Goal: Transaction & Acquisition: Purchase product/service

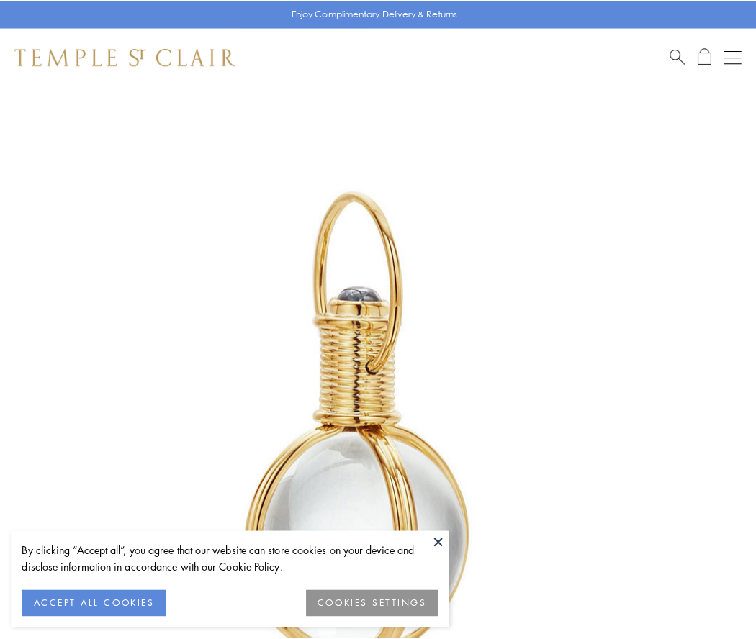
scroll to position [376, 0]
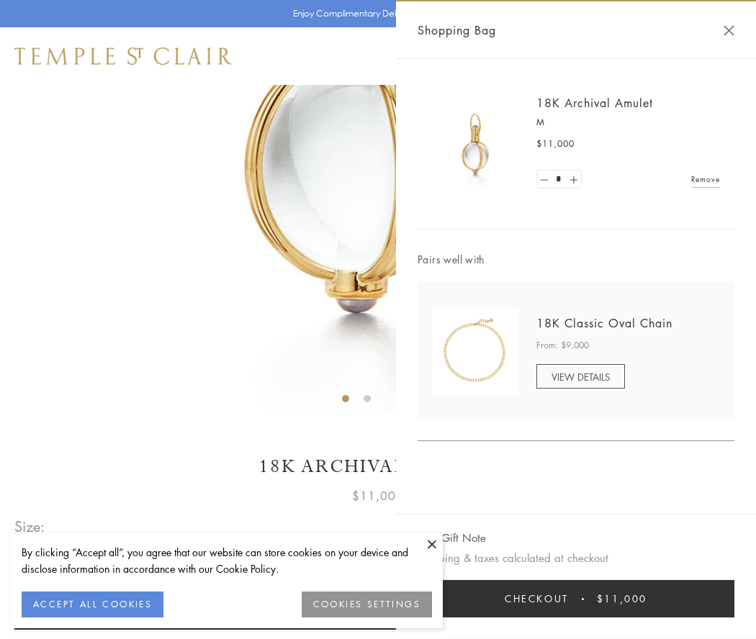
click at [576, 599] on button "Checkout $11,000" at bounding box center [576, 598] width 317 height 37
